Goal: Use online tool/utility: Utilize a website feature to perform a specific function

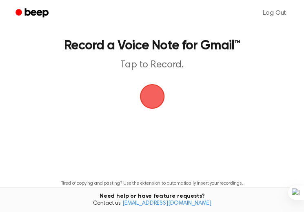
click at [159, 93] on span "button" at bounding box center [152, 96] width 23 height 23
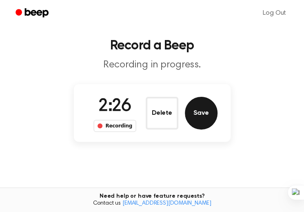
click at [206, 110] on button "Save" at bounding box center [201, 113] width 33 height 33
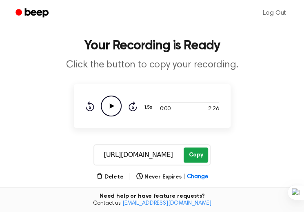
click at [196, 150] on button "Copy" at bounding box center [195, 154] width 24 height 15
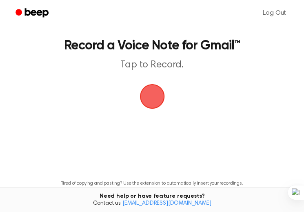
click at [143, 97] on span "button" at bounding box center [152, 96] width 45 height 45
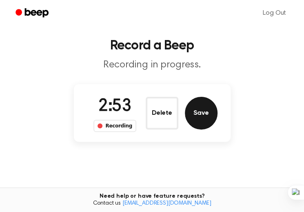
click at [208, 107] on button "Save" at bounding box center [201, 113] width 33 height 33
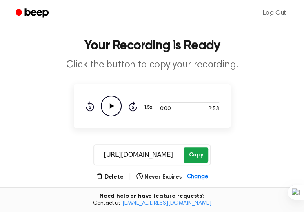
click at [192, 159] on button "Copy" at bounding box center [195, 154] width 24 height 15
